Goal: Transaction & Acquisition: Purchase product/service

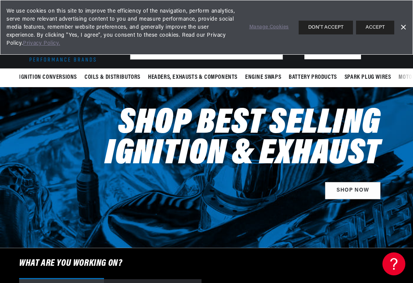
scroll to position [0, 232]
click at [403, 26] on link "Dismiss Banner" at bounding box center [402, 27] width 11 height 11
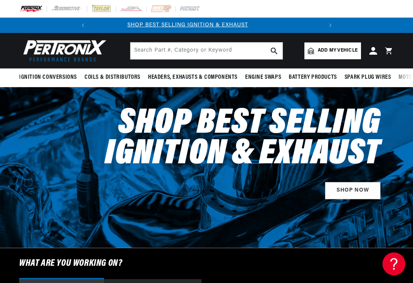
scroll to position [0, 0]
click at [335, 51] on span "Add my vehicle" at bounding box center [338, 50] width 40 height 7
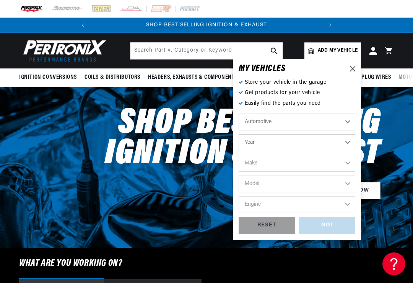
click at [349, 139] on select "Year 2024 2023 2022 2021 2020 2019 2018 2017 2016 2015 2014 2013 2012 2011 2010…" at bounding box center [297, 142] width 117 height 17
select select "1968"
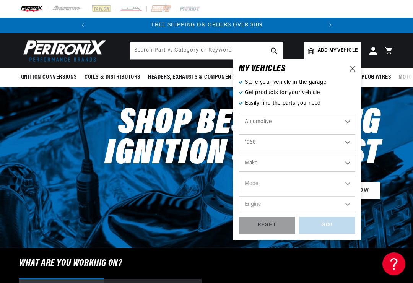
click at [347, 161] on select "Make Alfa Romeo American Motors Aston Martin Austin Austin Healey Avanti Bentle…" at bounding box center [297, 163] width 117 height 17
select select "Chevrolet"
click at [323, 182] on select "Model Bel Air Biscayne C10 Pickup C10 Suburban C20 Pickup C20 Suburban C30 Pick…" at bounding box center [297, 184] width 117 height 17
select select "Camaro"
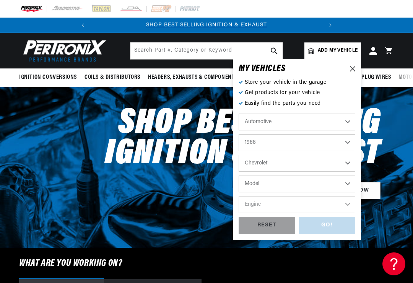
select select "Camaro"
click at [340, 205] on select "Engine 6.6L 230cid / 3.8L 250cid / 4.1L 302cid / 4.9L 305cid / 5.0L 307cid / 5.…" at bounding box center [297, 204] width 117 height 17
select select "350cid-5.7L"
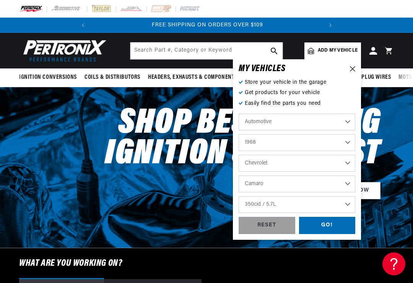
scroll to position [0, 232]
click at [332, 224] on div "GO!" at bounding box center [327, 225] width 57 height 17
select select "1968"
select select "Chevrolet"
select select "Camaro"
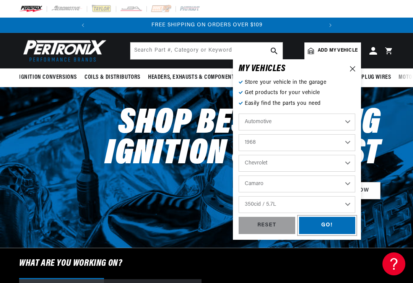
select select "350cid-5.7L"
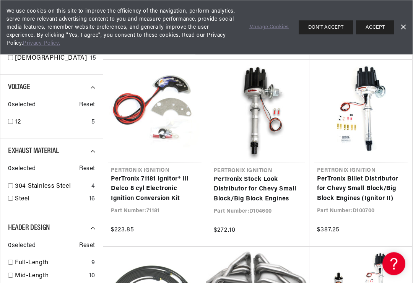
scroll to position [272, 0]
click at [260, 187] on link "PerTronix Stock Look Distributor for Chevy Small Block/Big Block Engines" at bounding box center [258, 189] width 88 height 29
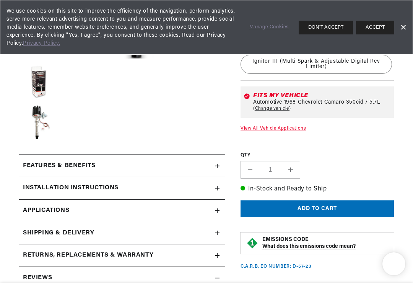
scroll to position [0, 232]
click at [336, 159] on label "QTY" at bounding box center [317, 156] width 153 height 7
click at [281, 163] on input "1" at bounding box center [270, 170] width 22 height 18
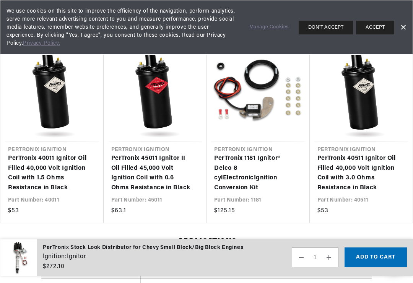
scroll to position [0, 0]
click at [51, 166] on link "PerTronix 40011 Ignitor Oil Filled 40,000 Volt Ignition Coil with 1.5 Ohms Resi…" at bounding box center [48, 173] width 80 height 39
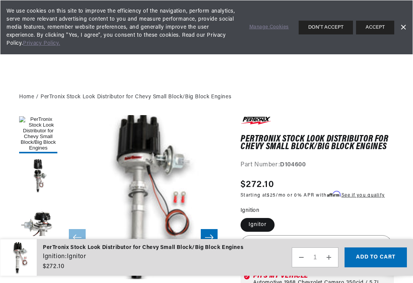
scroll to position [665, 0]
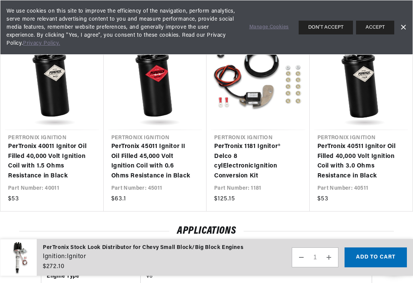
click at [361, 154] on link "PerTronix 40511 Ignitor Oil Filled 40,000 Volt Ignition Coil with 3.0 Ohms Resi…" at bounding box center [357, 161] width 80 height 39
click at [58, 166] on link "PerTronix 40011 Ignitor Oil Filled 40,000 Volt Ignition Coil with 1.5 Ohms Resi…" at bounding box center [48, 161] width 80 height 39
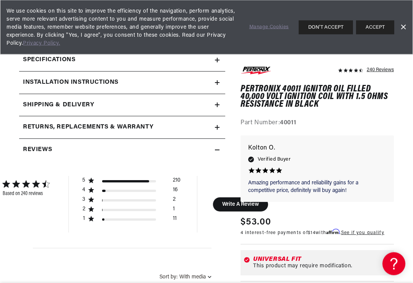
scroll to position [176, 0]
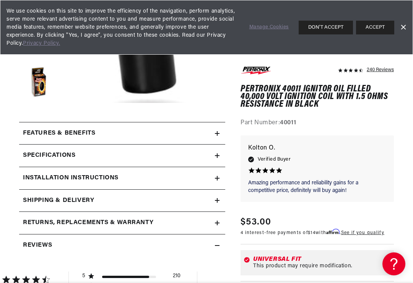
click at [115, 130] on div "Features & Benefits" at bounding box center [117, 133] width 196 height 10
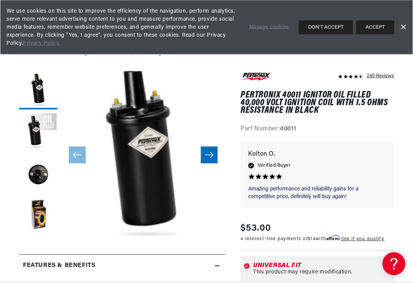
scroll to position [0, 0]
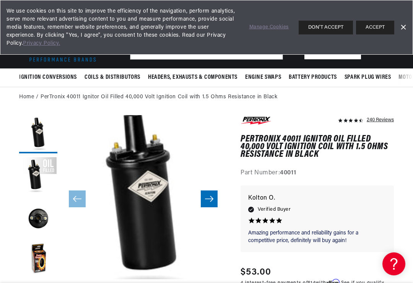
click at [408, 26] on link "Dismiss Banner" at bounding box center [402, 27] width 11 height 11
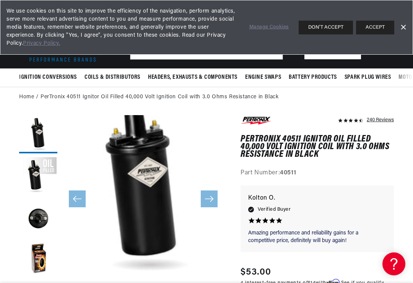
scroll to position [16, 0]
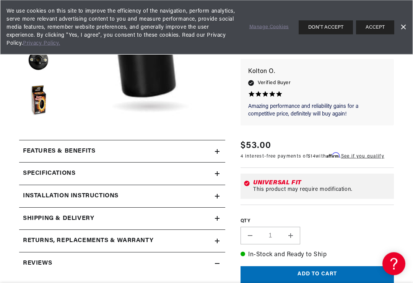
click at [164, 150] on div "Features & Benefits" at bounding box center [117, 152] width 196 height 10
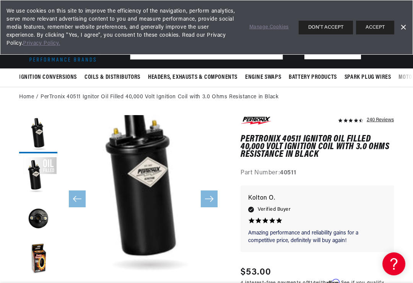
scroll to position [0, 232]
click at [404, 28] on link "Dismiss Banner" at bounding box center [402, 27] width 11 height 11
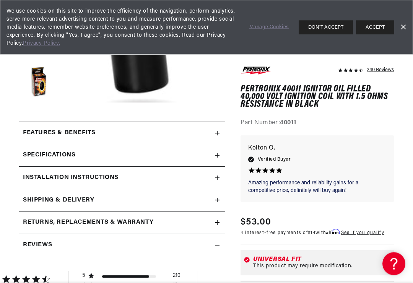
scroll to position [174, 0]
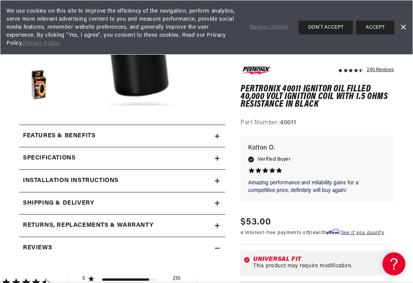
click at [153, 136] on div "Features & Benefits" at bounding box center [117, 136] width 196 height 10
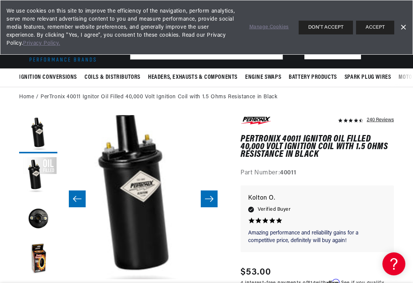
scroll to position [0, 0]
